Goal: Task Accomplishment & Management: Manage account settings

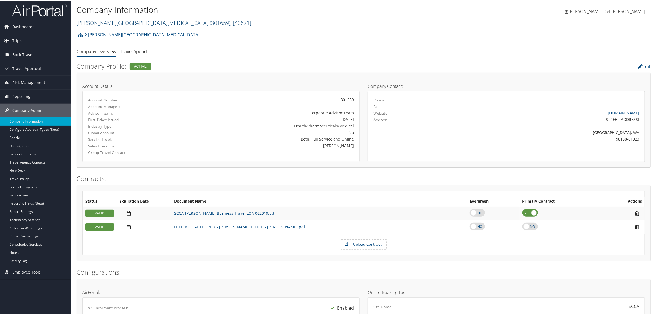
click at [135, 22] on link "Fred Hutchinson Cancer Center ( 301659 ) , [ 40671 ]" at bounding box center [164, 22] width 175 height 7
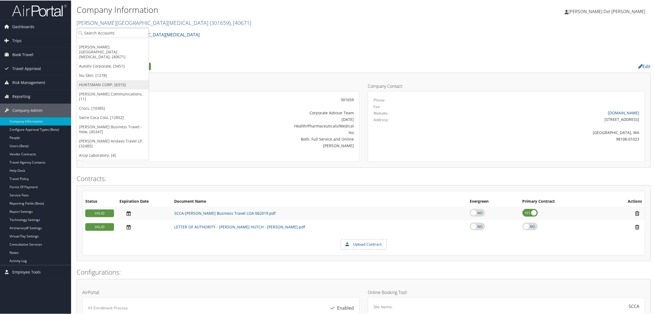
click at [102, 81] on link "HUNTSMAN CORP, [6315]" at bounding box center [113, 84] width 72 height 9
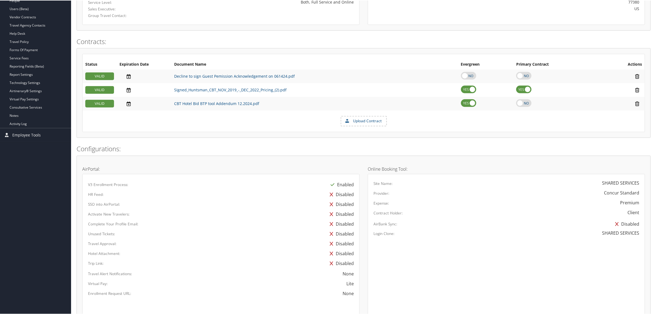
scroll to position [100, 0]
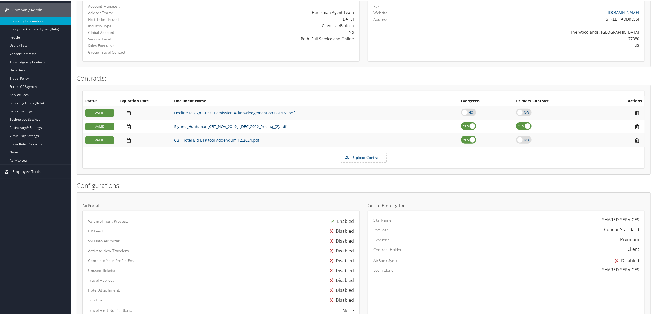
click at [235, 125] on link "Signed_Huntsman_CBT_NOV_2019_-_DEC_2022_Pricing_(2).pdf" at bounding box center [230, 125] width 112 height 5
click at [31, 144] on link "Consultative Services" at bounding box center [35, 143] width 71 height 8
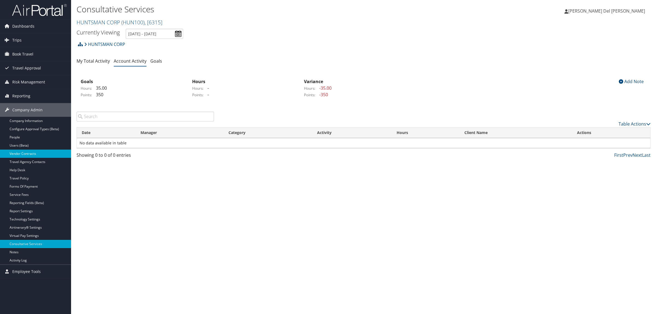
click at [33, 154] on link "Vendor Contracts" at bounding box center [35, 154] width 71 height 8
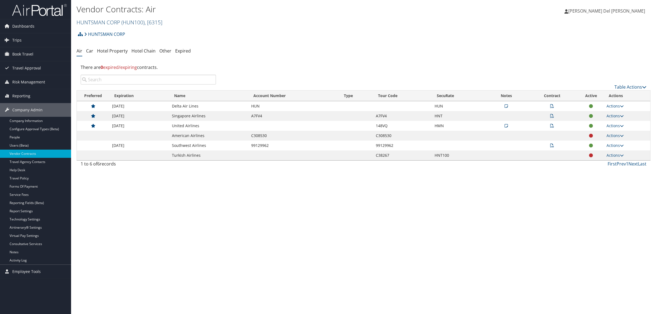
click at [109, 20] on link "HUNTSMAN CORP ( HUN100 ) , [ 6315 ]" at bounding box center [120, 22] width 86 height 7
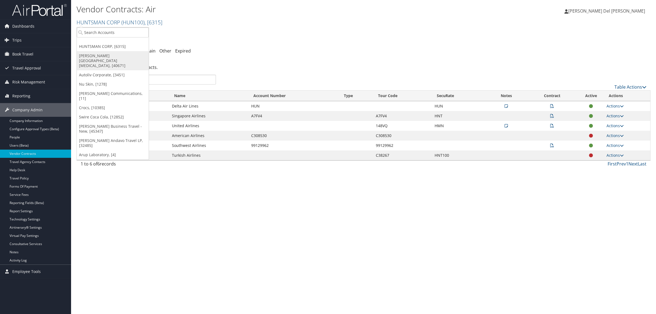
click at [101, 56] on link "[PERSON_NAME][GEOGRAPHIC_DATA][MEDICAL_DATA], [40671]" at bounding box center [113, 60] width 72 height 19
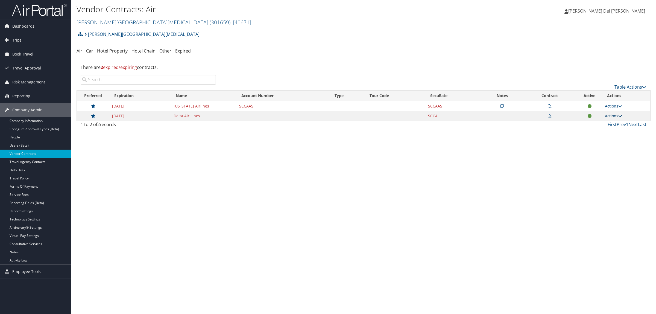
click at [616, 116] on link "Actions" at bounding box center [613, 115] width 17 height 5
click at [602, 135] on link "Edit Contract" at bounding box center [602, 133] width 36 height 9
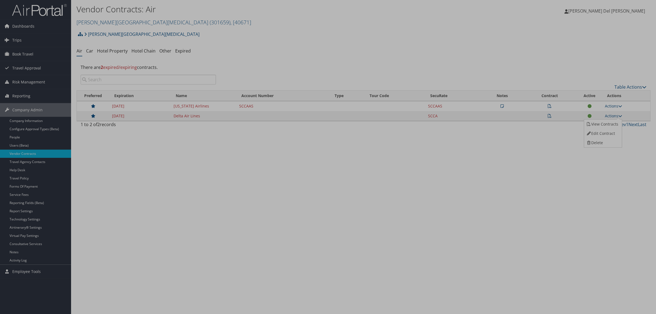
select select "[object Object]"
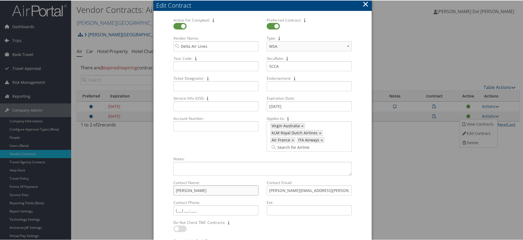
drag, startPoint x: 205, startPoint y: 188, endPoint x: 159, endPoint y: 191, distance: 45.5
click at [159, 191] on form "Active For Compleat: Multiple values The selected items contain different value…" at bounding box center [262, 136] width 207 height 239
type input "[PERSON_NAME]"
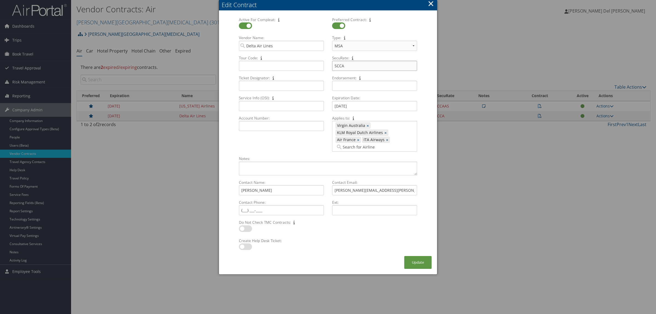
drag, startPoint x: 348, startPoint y: 66, endPoint x: 325, endPoint y: 66, distance: 23.2
click at [325, 66] on div "Active For Compleat: Multiple values The selected items contain different value…" at bounding box center [328, 86] width 187 height 139
click at [433, 6] on button "×" at bounding box center [431, 3] width 6 height 11
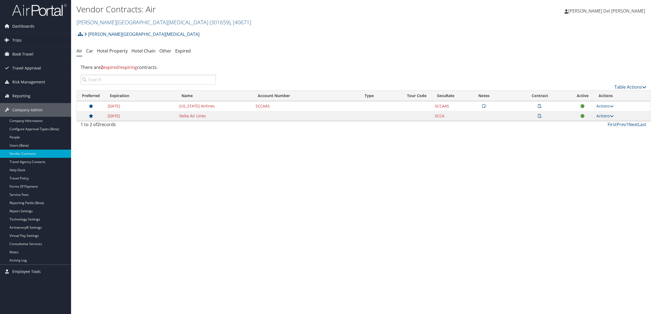
click at [605, 116] on link "Actions" at bounding box center [605, 115] width 17 height 5
click at [598, 130] on link "Edit Contract" at bounding box center [594, 133] width 36 height 9
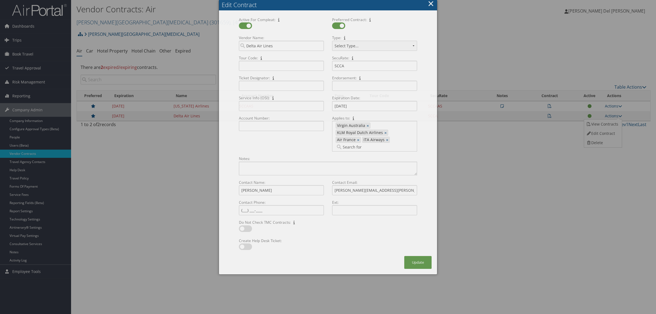
select select "[object Object]"
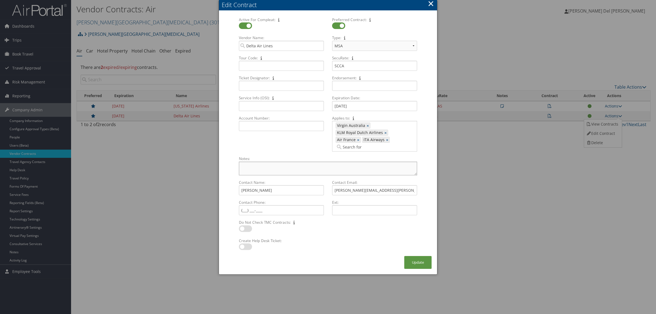
click at [249, 165] on textarea "Notes: Multiple values The selected items contain different values for this inp…" at bounding box center [328, 169] width 178 height 14
click at [274, 89] on input "Ticket Designator: Multiple values The selected items contain different values …" at bounding box center [281, 86] width 85 height 10
type input "x"
type input "XX88U"
drag, startPoint x: 272, startPoint y: 191, endPoint x: 191, endPoint y: 177, distance: 82.7
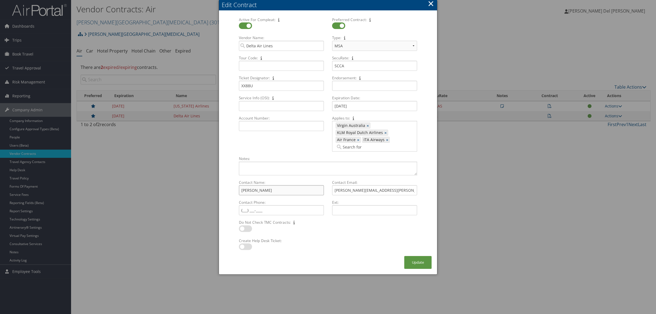
click at [241, 191] on input "[PERSON_NAME]" at bounding box center [281, 190] width 85 height 10
click at [267, 191] on input "[PERSON_NAME]" at bounding box center [281, 190] width 85 height 10
drag, startPoint x: 267, startPoint y: 191, endPoint x: 235, endPoint y: 195, distance: 32.8
click at [235, 195] on div "Contact Name: [PERSON_NAME] Multiple values The selected items contain differen…" at bounding box center [281, 190] width 93 height 20
paste input "[PERSON_NAME]"
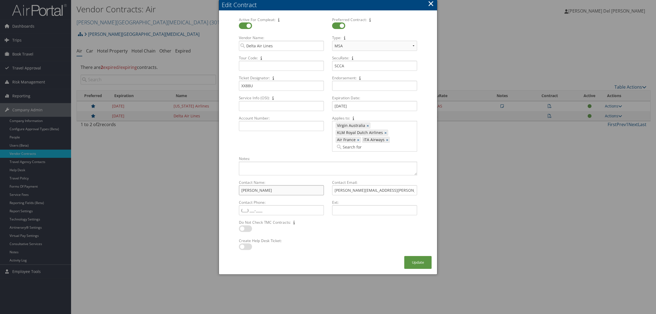
type input "[PERSON_NAME]"
drag, startPoint x: 386, startPoint y: 191, endPoint x: 303, endPoint y: 192, distance: 83.4
click at [305, 192] on div "Contact Name: [PERSON_NAME] Multiple values The selected items contain differen…" at bounding box center [328, 200] width 187 height 40
paste input "[PERSON_NAME].[PERSON_NAME]"
click at [334, 194] on input "[PERSON_NAME][EMAIL_ADDRESS][PERSON_NAME][DOMAIN_NAME]" at bounding box center [374, 190] width 85 height 10
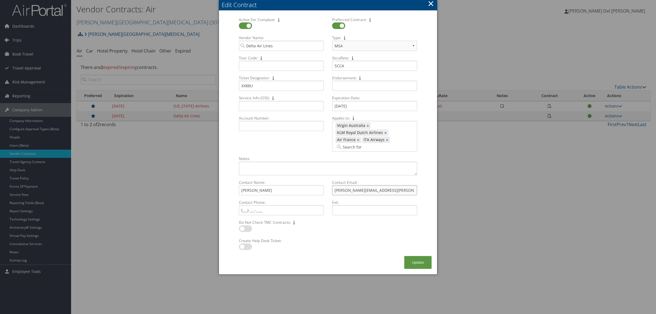
type input "[PERSON_NAME][EMAIL_ADDRESS][PERSON_NAME][DOMAIN_NAME]"
click at [418, 264] on button "Update" at bounding box center [417, 262] width 27 height 13
